Goal: Information Seeking & Learning: Learn about a topic

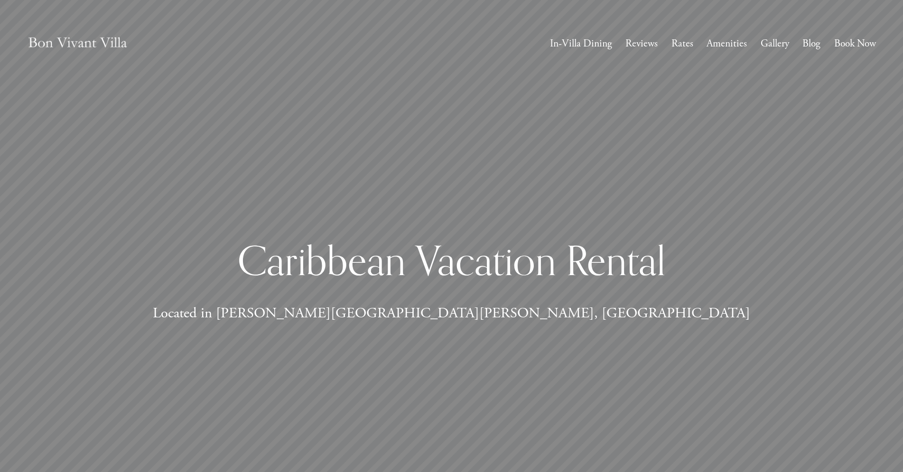
click at [710, 45] on link "Amenities" at bounding box center [726, 44] width 40 height 18
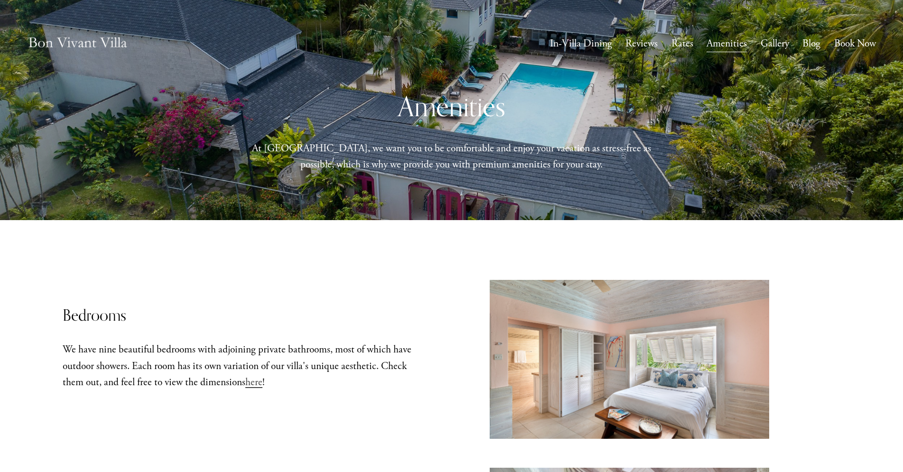
click at [245, 383] on span "here" at bounding box center [253, 382] width 17 height 13
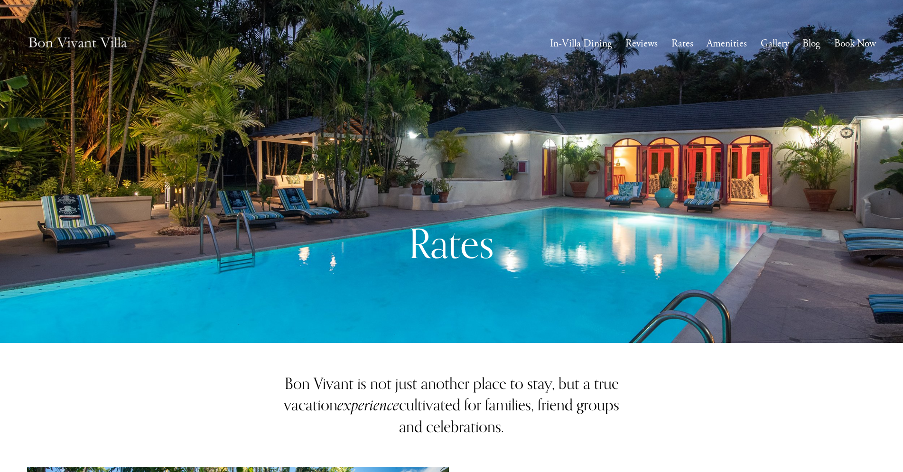
click at [784, 44] on link "Gallery" at bounding box center [774, 44] width 28 height 18
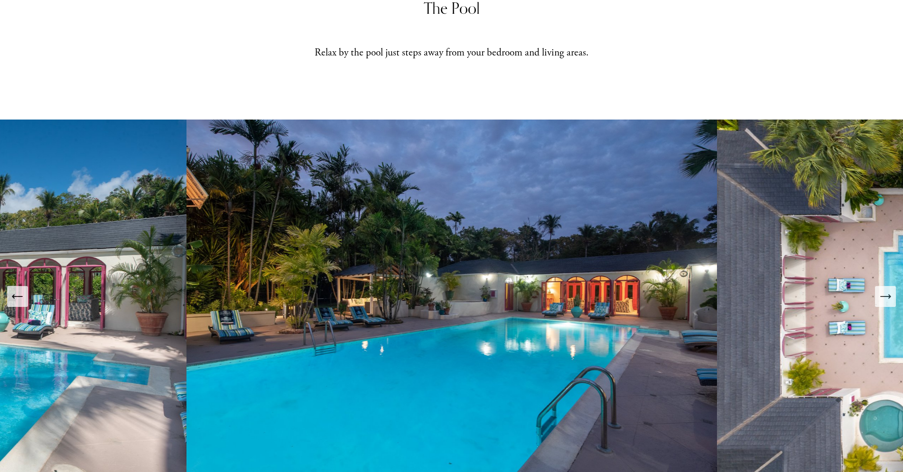
scroll to position [484, 0]
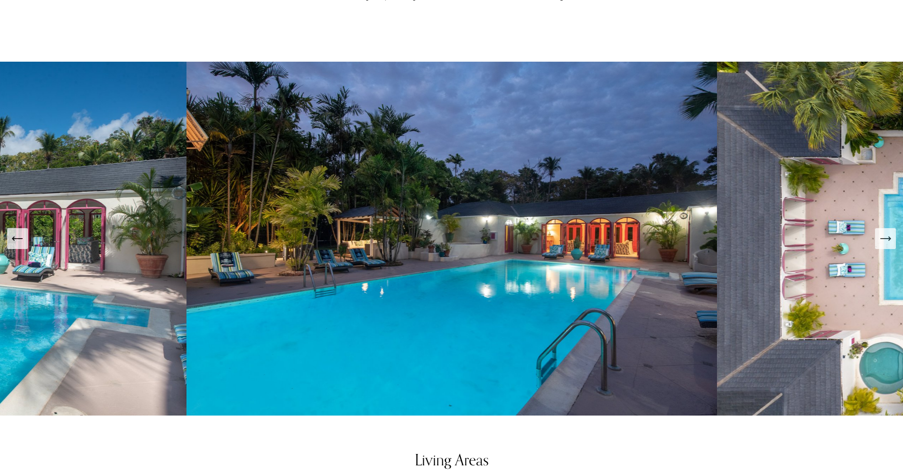
click at [887, 244] on icon "Next Slide" at bounding box center [884, 238] width 13 height 13
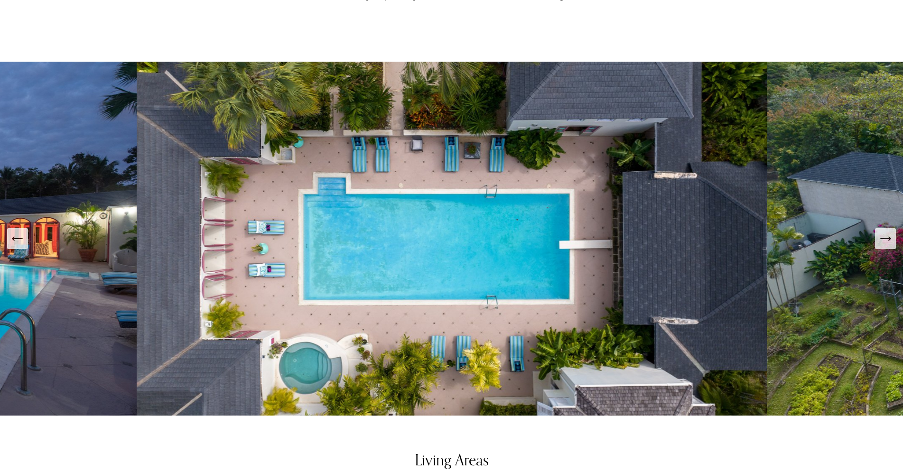
click at [887, 244] on icon "Next Slide" at bounding box center [884, 238] width 13 height 13
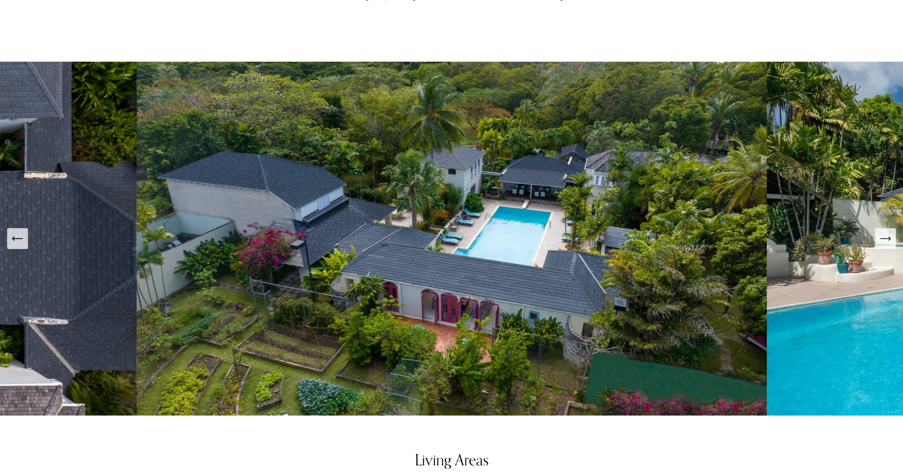
click at [887, 244] on icon "Next Slide" at bounding box center [884, 238] width 13 height 13
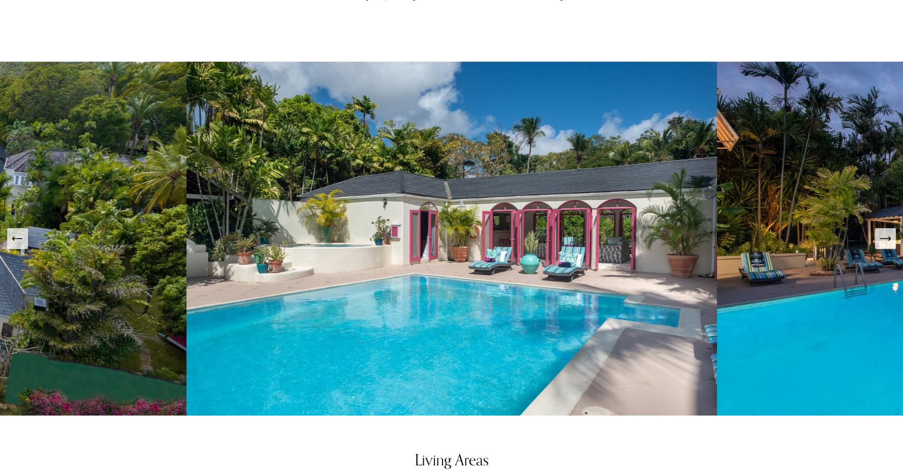
click at [887, 244] on icon "Next Slide" at bounding box center [884, 238] width 13 height 13
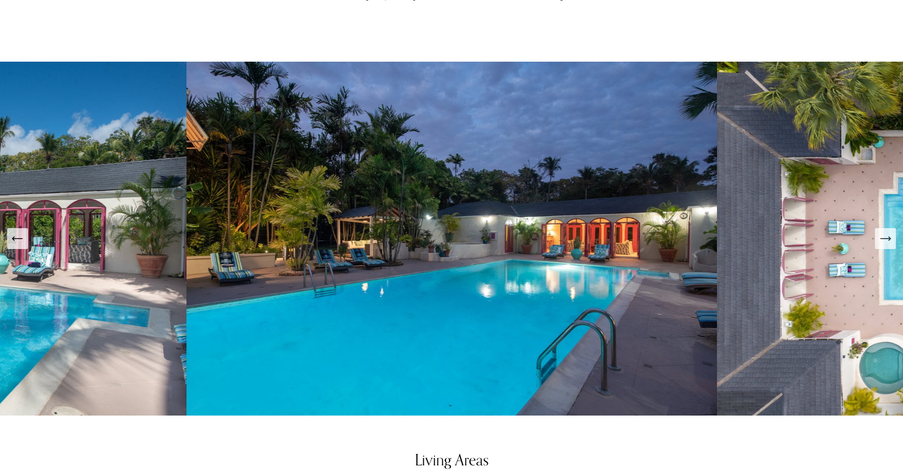
click at [887, 244] on icon "Next Slide" at bounding box center [884, 238] width 13 height 13
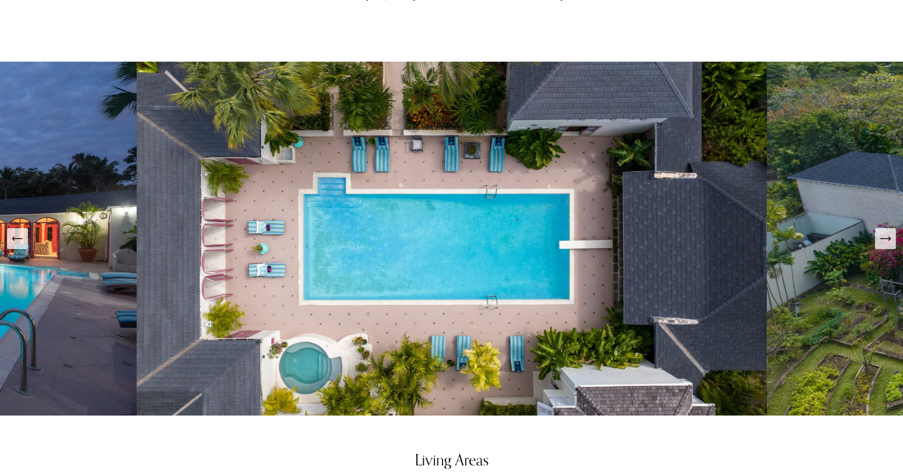
click at [887, 244] on icon "Next Slide" at bounding box center [884, 238] width 13 height 13
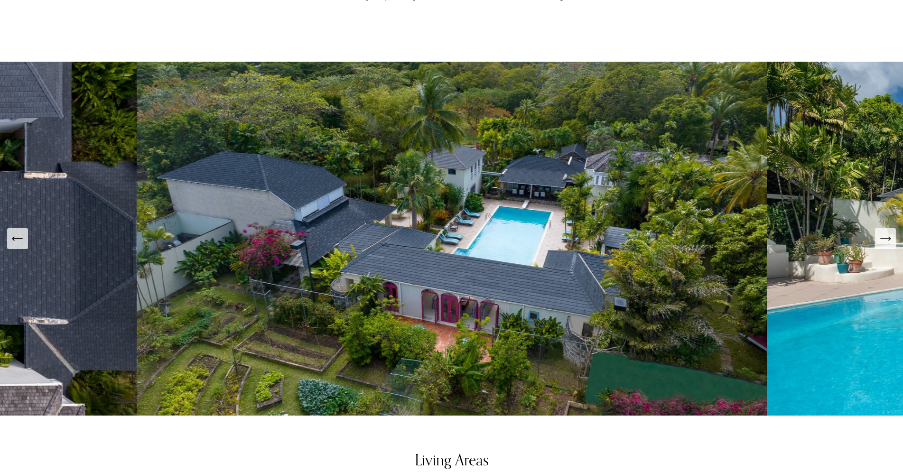
click at [887, 244] on icon "Next Slide" at bounding box center [884, 238] width 13 height 13
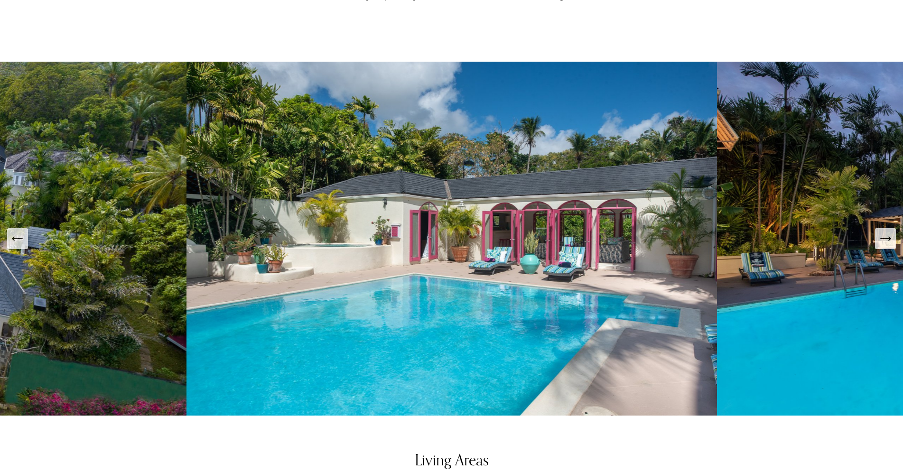
click at [887, 244] on icon "Next Slide" at bounding box center [884, 238] width 13 height 13
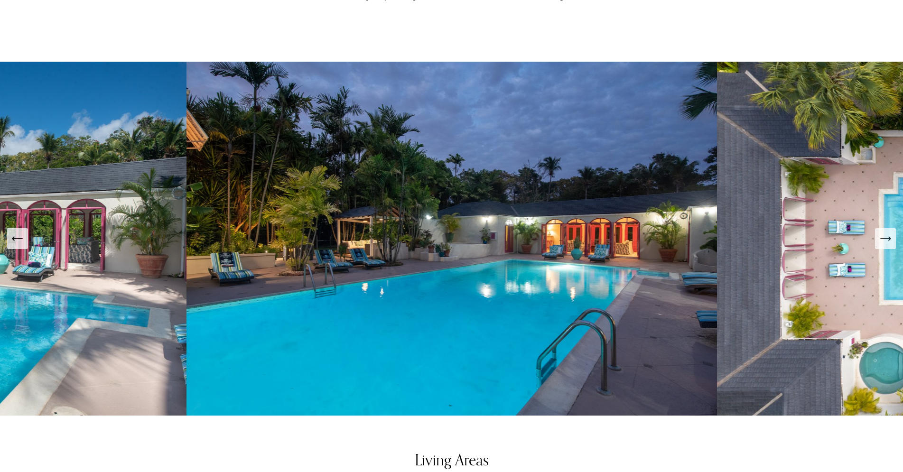
click at [887, 244] on icon "Next Slide" at bounding box center [884, 238] width 13 height 13
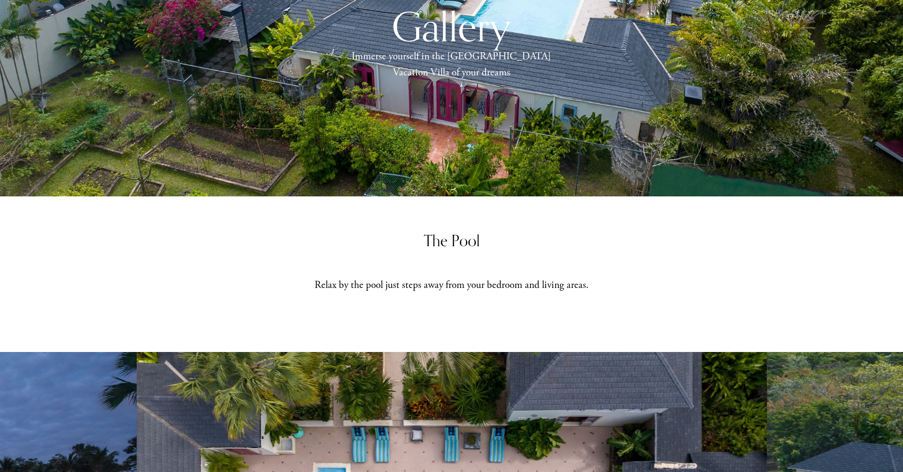
scroll to position [0, 0]
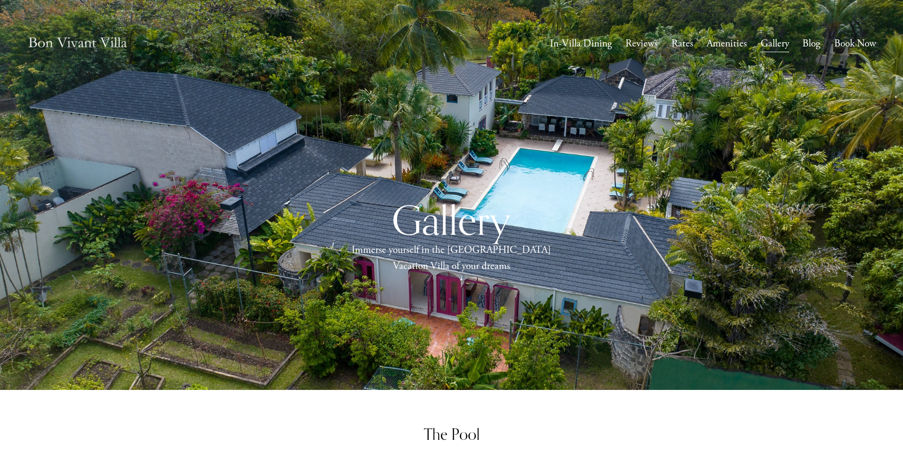
click at [691, 46] on link "Rates" at bounding box center [682, 44] width 22 height 18
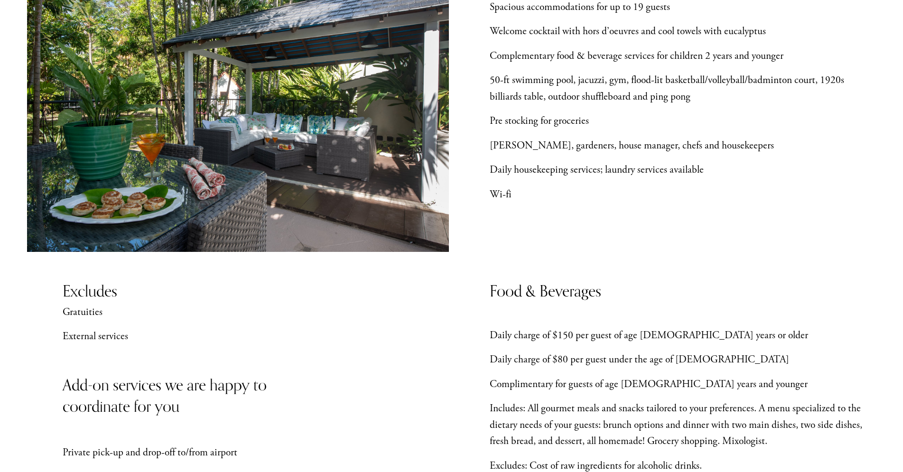
scroll to position [581, 0]
